Goal: Information Seeking & Learning: Learn about a topic

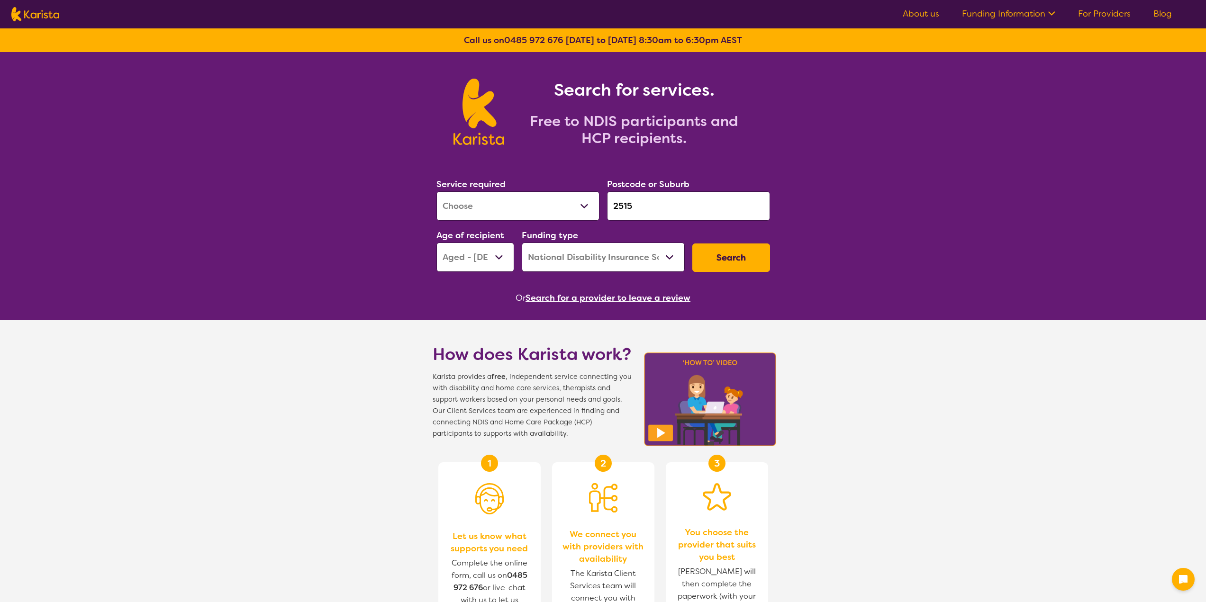
select select "[MEDICAL_DATA]"
select select "AG"
select select "NDIS"
click at [596, 207] on div "Service required Allied Health Assistant Assessment ([MEDICAL_DATA] or [MEDICAL…" at bounding box center [603, 224] width 341 height 102
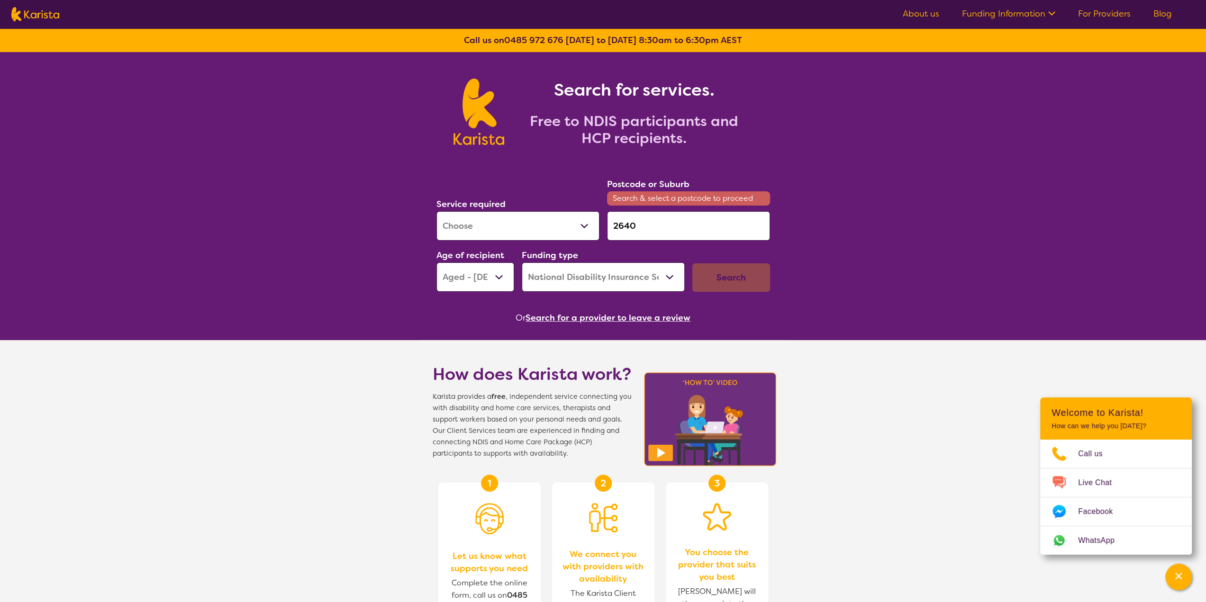
type input "2640"
click at [547, 232] on select "Allied Health Assistant Assessment ([MEDICAL_DATA] or [MEDICAL_DATA]) Behaviour…" at bounding box center [517, 225] width 163 height 29
select select "NDIS Plan management"
click at [436, 211] on select "Allied Health Assistant Assessment ([MEDICAL_DATA] or [MEDICAL_DATA]) Behaviour…" at bounding box center [517, 225] width 163 height 29
click at [482, 282] on select "Early Childhood - 0 to 9 Child - 10 to 11 Adolescent - 12 to 17 Adult - 18 to 6…" at bounding box center [475, 277] width 78 height 29
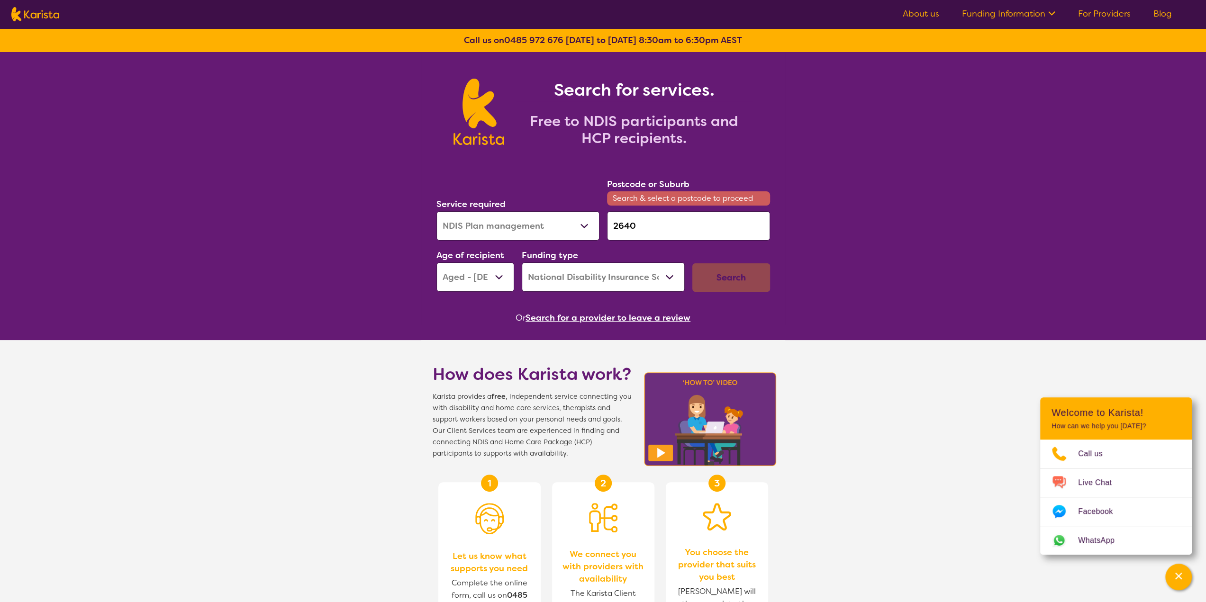
select select "AD"
click at [436, 263] on select "Early Childhood - 0 to 9 Child - 10 to 11 Adolescent - 12 to 17 Adult - 18 to 6…" at bounding box center [475, 277] width 78 height 29
click at [598, 272] on select "Home Care Package (HCP) National Disability Insurance Scheme (NDIS) I don't know" at bounding box center [603, 277] width 163 height 29
click at [522, 263] on select "Home Care Package (HCP) National Disability Insurance Scheme (NDIS) I don't know" at bounding box center [603, 277] width 163 height 29
click at [672, 227] on input "2640" at bounding box center [688, 225] width 163 height 29
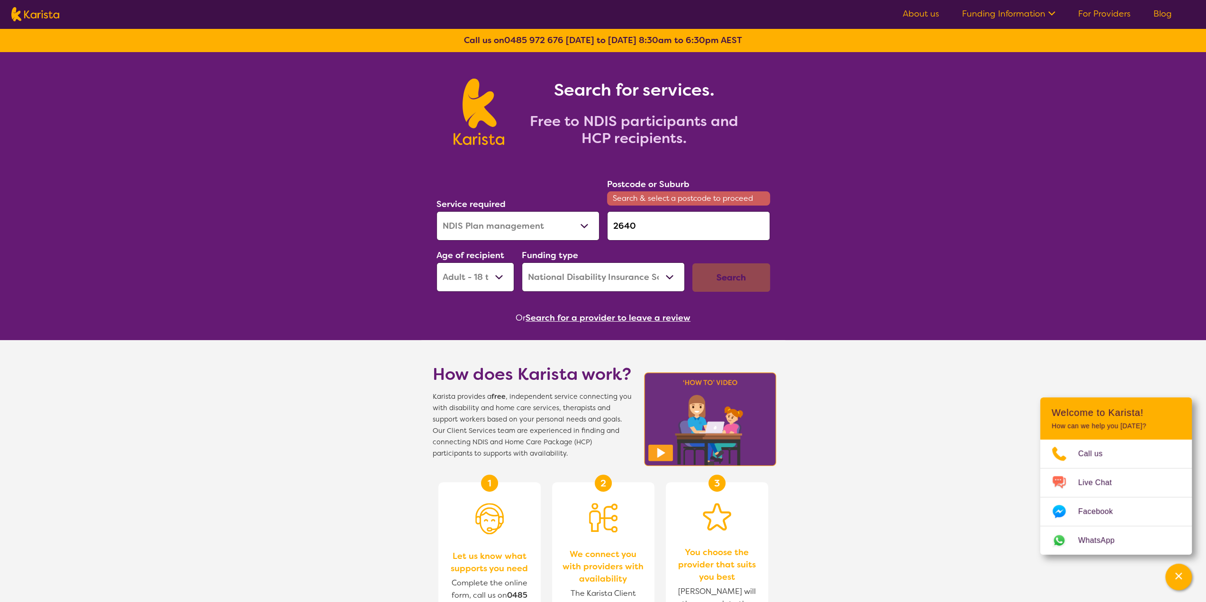
click at [617, 226] on input "2640" at bounding box center [688, 225] width 163 height 29
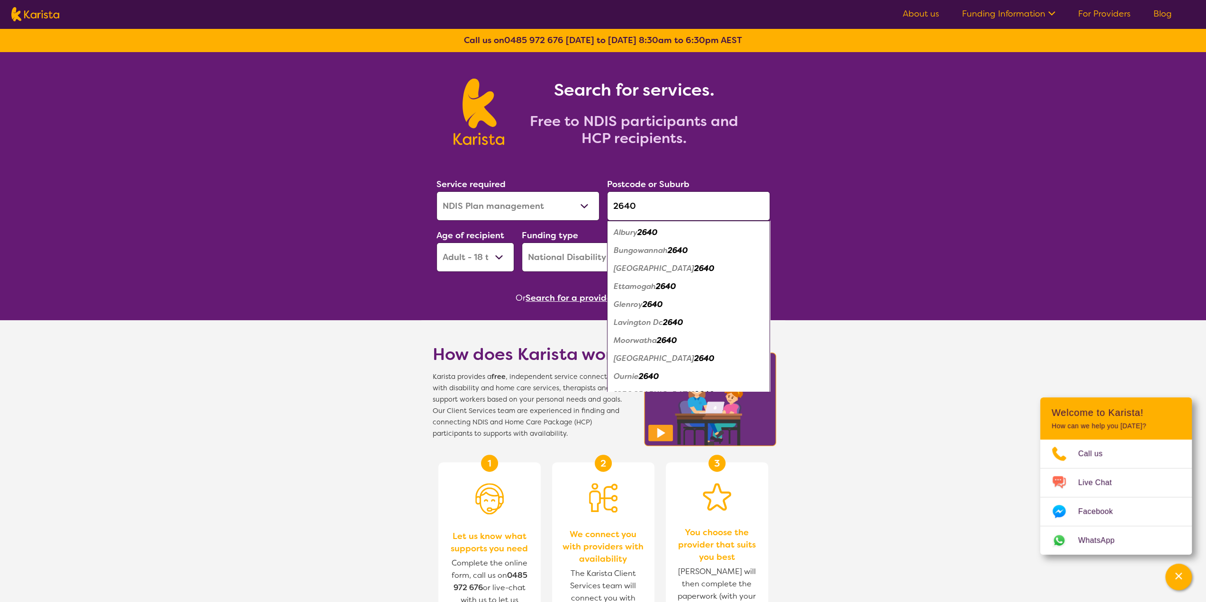
click at [693, 203] on input "2640" at bounding box center [688, 205] width 163 height 29
type input "2640"
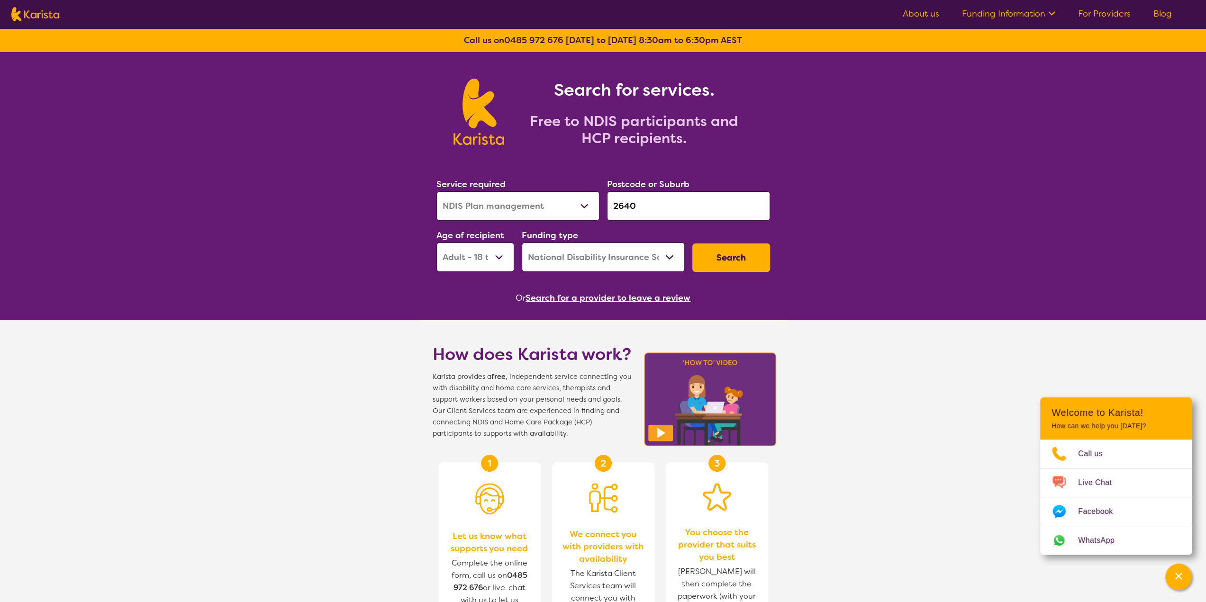
click at [738, 260] on button "Search" at bounding box center [731, 258] width 78 height 28
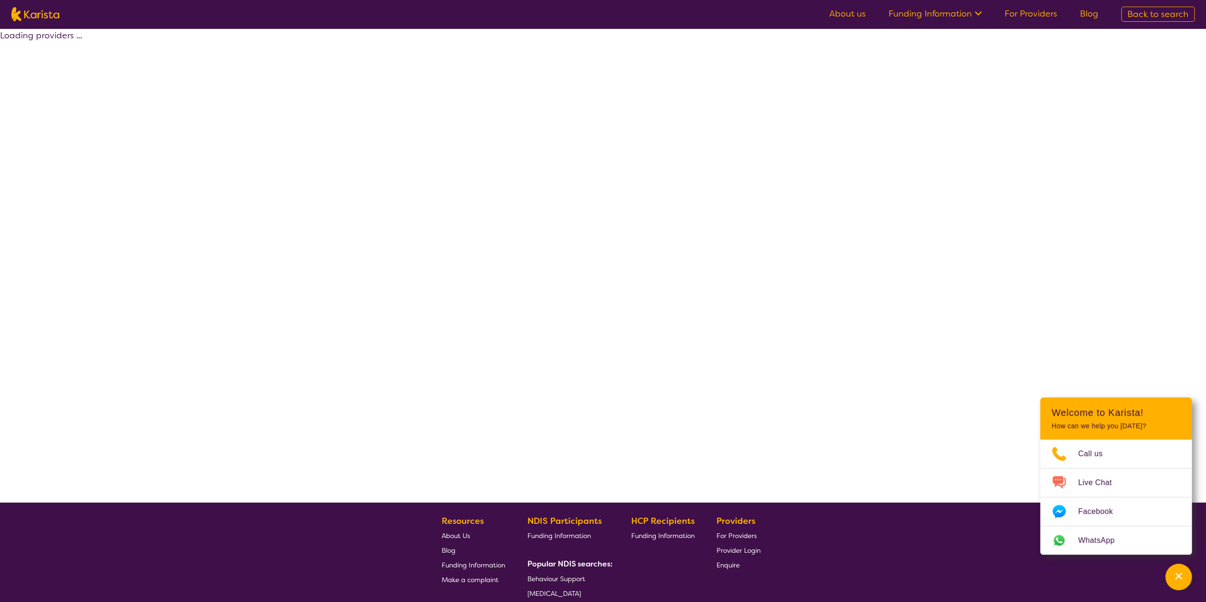
select select "by_score"
